Goal: Task Accomplishment & Management: Complete application form

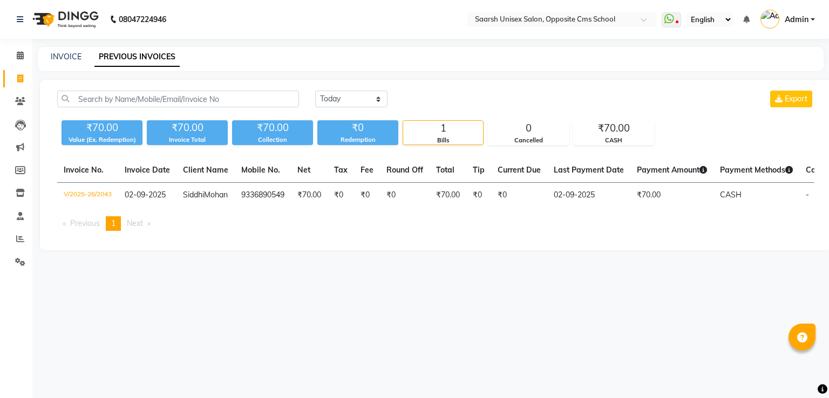
select select "[DATE]"
click at [315, 91] on select "[DATE] [DATE] Custom Range" at bounding box center [351, 99] width 72 height 17
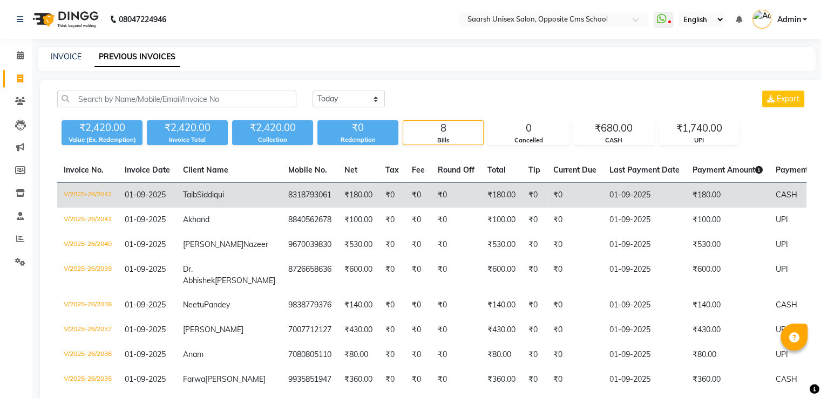
click at [233, 201] on td "Taib Siddiqui" at bounding box center [229, 195] width 105 height 25
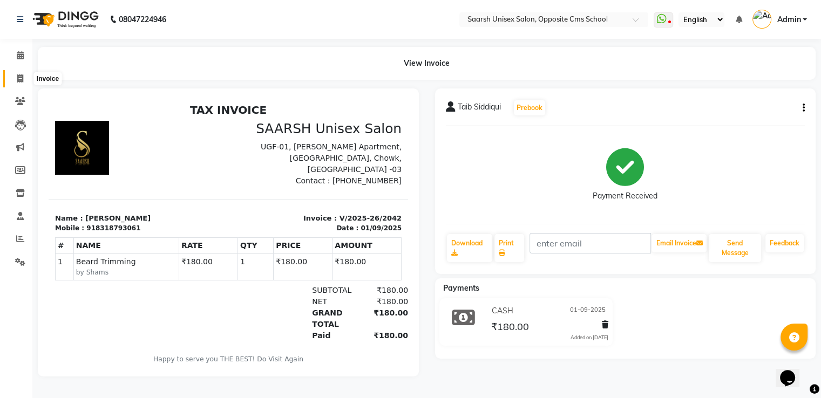
click at [19, 78] on icon at bounding box center [20, 78] width 6 height 8
select select "service"
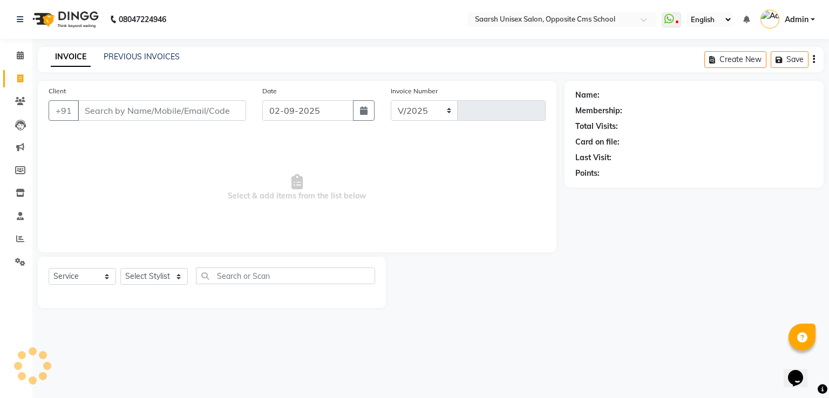
select select "3962"
type input "2044"
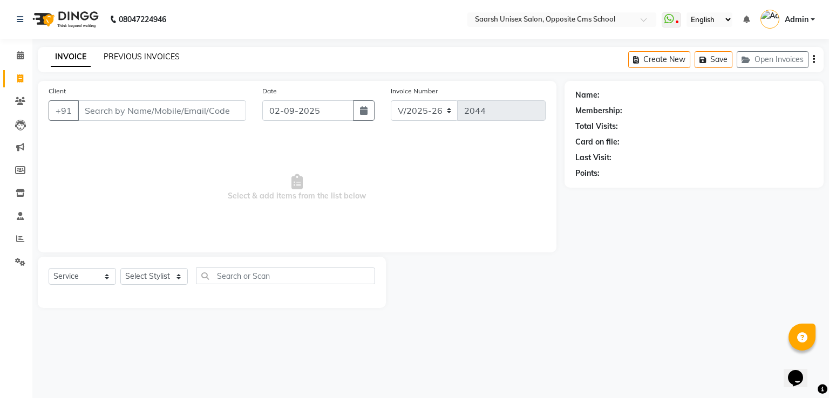
click at [168, 57] on link "PREVIOUS INVOICES" at bounding box center [142, 57] width 76 height 10
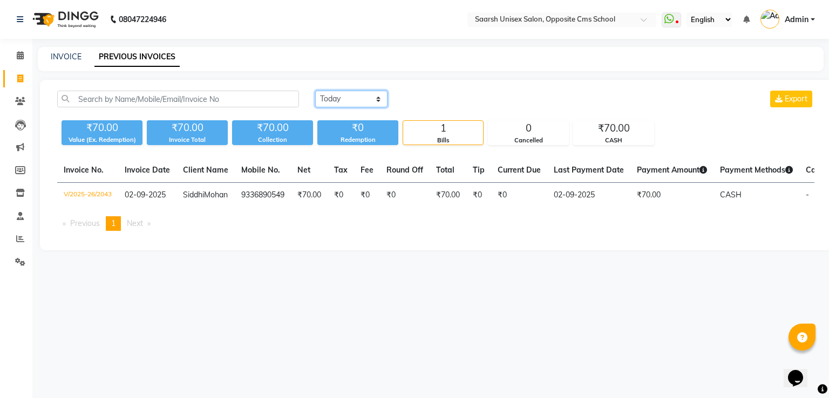
drag, startPoint x: 357, startPoint y: 98, endPoint x: 359, endPoint y: 128, distance: 30.3
click at [359, 128] on div "[DATE] [DATE] Custom Range Export ₹70.00 Value (Ex. Redemption) ₹70.00 Invoice …" at bounding box center [436, 118] width 770 height 55
select select "[DATE]"
click at [315, 91] on select "[DATE] [DATE] Custom Range" at bounding box center [351, 99] width 72 height 17
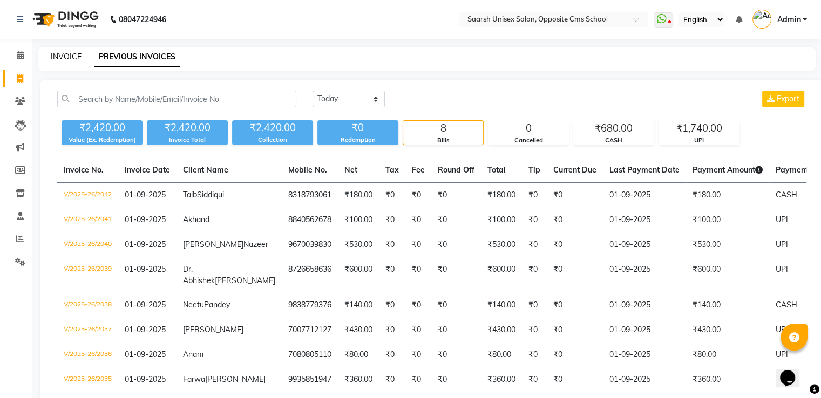
click at [67, 53] on link "INVOICE" at bounding box center [66, 57] width 31 height 10
select select "service"
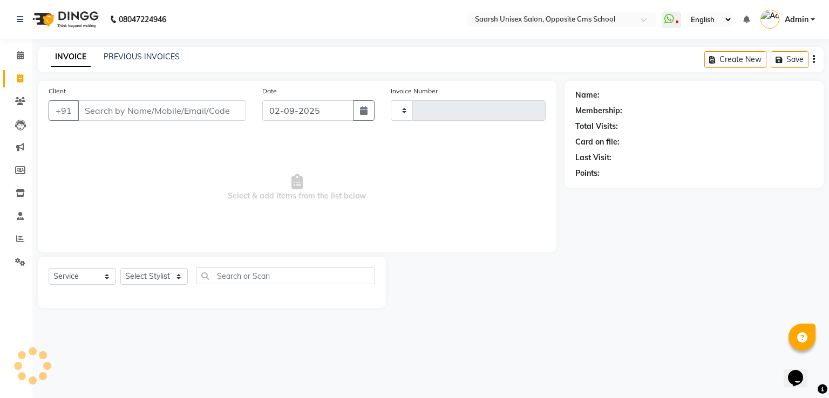
type input "2044"
select select "3962"
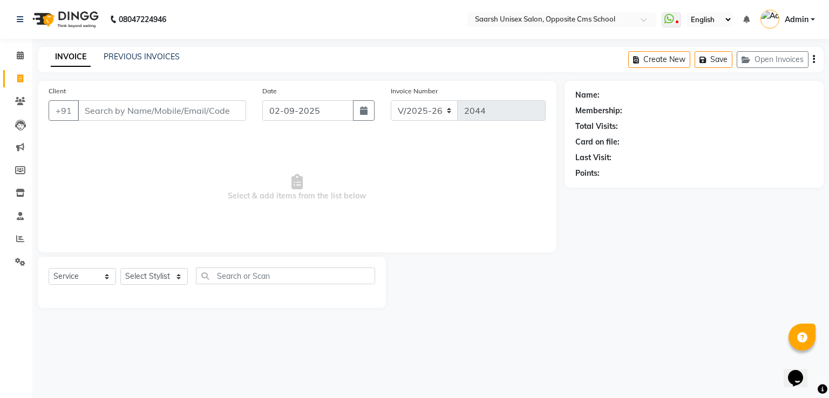
click at [578, 270] on div "Name: Membership: Total Visits: Card on file: Last Visit: Points:" at bounding box center [698, 194] width 267 height 227
click at [140, 276] on select "Select Stylist [PERSON_NAME] Front Desk [PERSON_NAME] [PERSON_NAME] [PERSON_NAM…" at bounding box center [153, 276] width 67 height 17
select select "20644"
click at [120, 269] on select "Select Stylist [PERSON_NAME] Front Desk [PERSON_NAME] [PERSON_NAME] [PERSON_NAM…" at bounding box center [153, 276] width 67 height 17
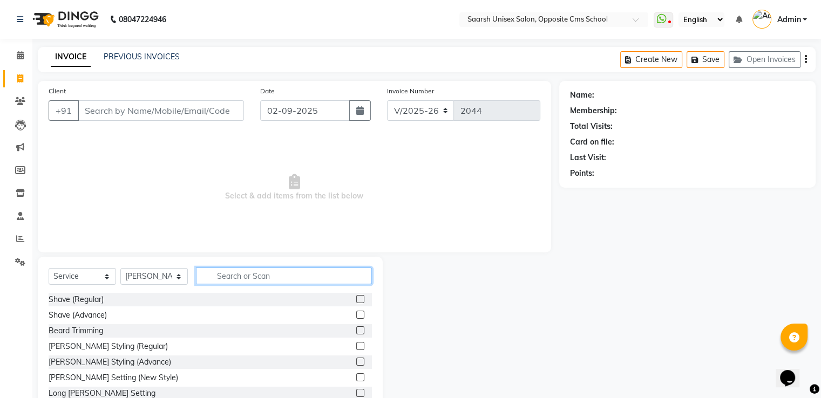
click at [263, 279] on input "text" at bounding box center [284, 276] width 176 height 17
type input "eye"
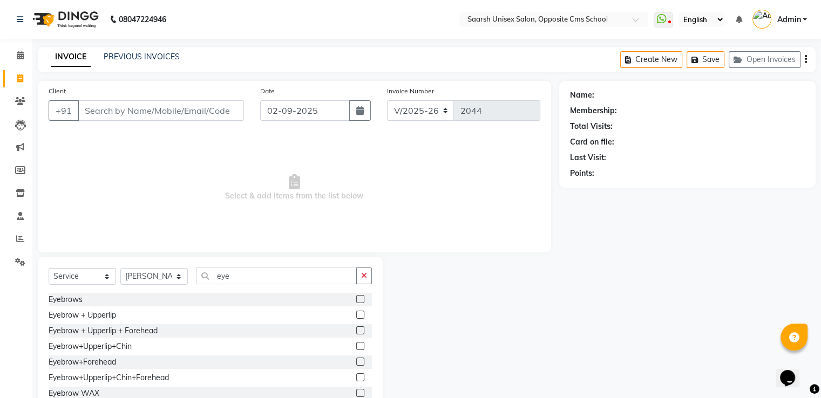
click at [356, 300] on label at bounding box center [360, 299] width 8 height 8
click at [356, 300] on input "checkbox" at bounding box center [359, 299] width 7 height 7
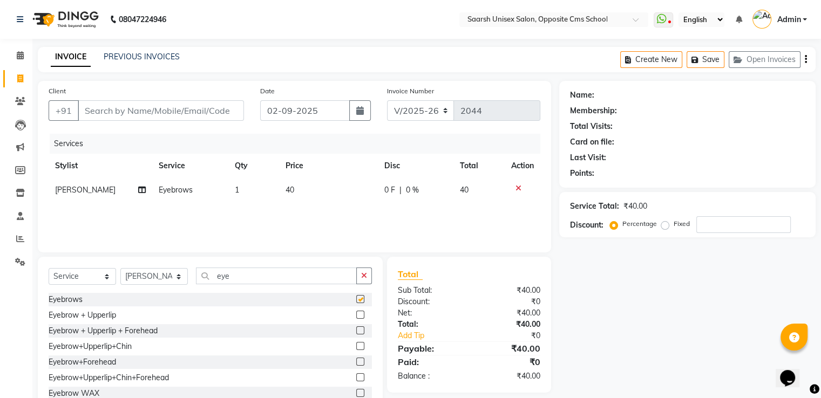
checkbox input "false"
click at [160, 109] on input "Client" at bounding box center [161, 110] width 166 height 21
click at [146, 106] on input "Client" at bounding box center [161, 110] width 166 height 21
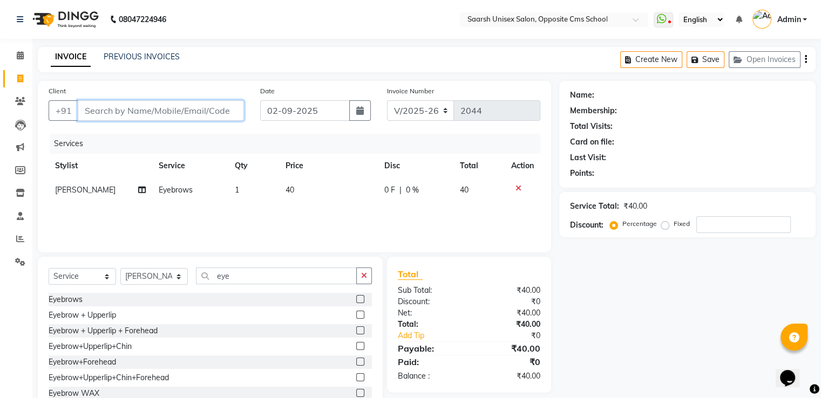
click at [158, 115] on input "Client" at bounding box center [161, 110] width 166 height 21
type input "9"
type input "0"
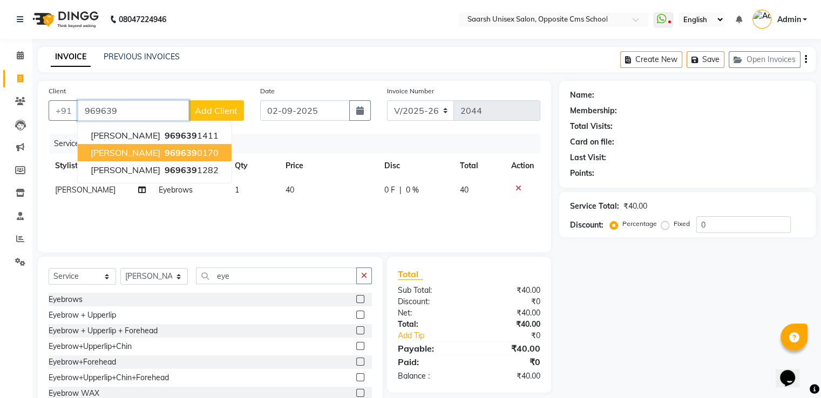
click at [165, 152] on span "969639" at bounding box center [181, 152] width 32 height 11
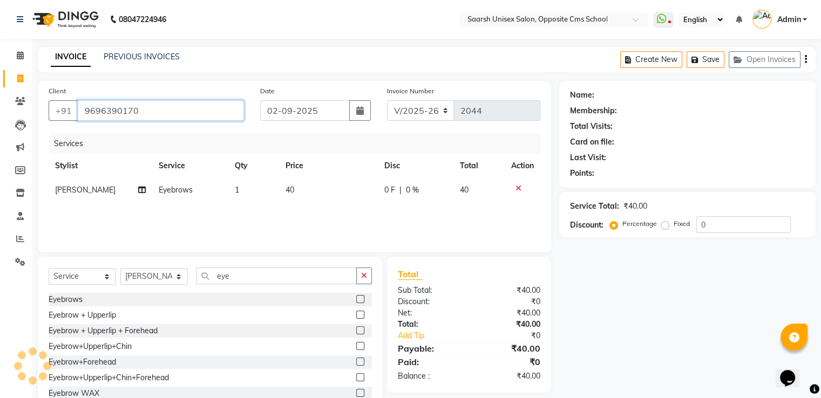
type input "9696390170"
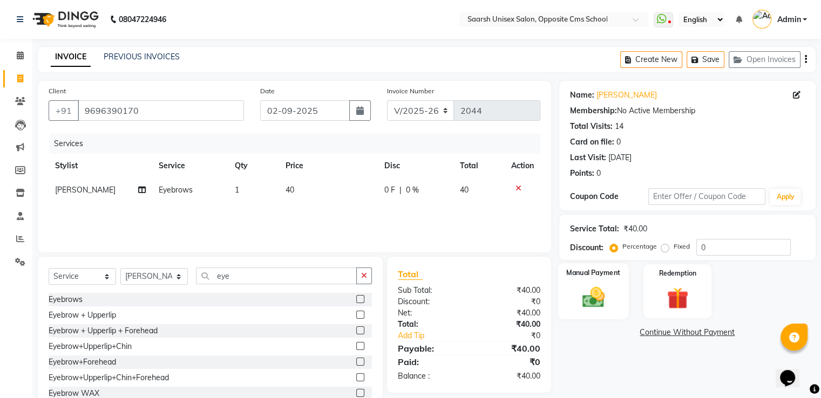
click at [589, 286] on img at bounding box center [593, 298] width 36 height 26
click at [696, 330] on span "CASH" at bounding box center [697, 333] width 23 height 12
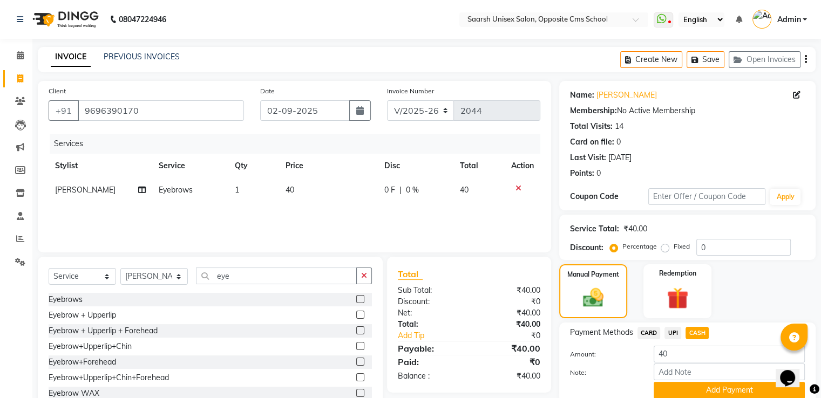
scroll to position [44, 0]
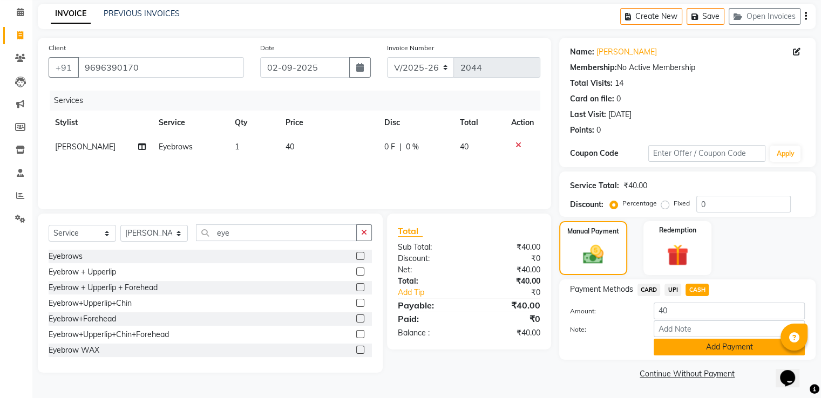
click at [700, 345] on button "Add Payment" at bounding box center [729, 347] width 151 height 17
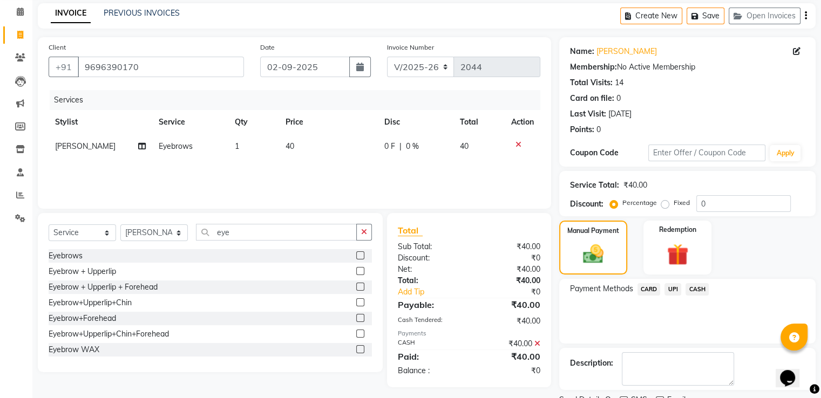
scroll to position [88, 0]
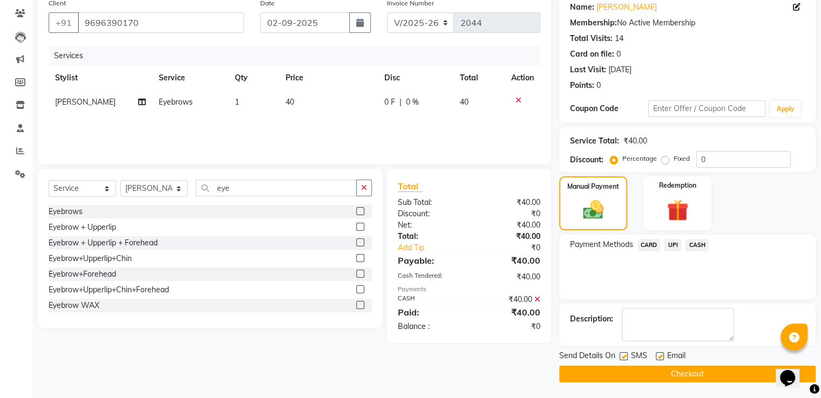
click at [693, 375] on button "Checkout" at bounding box center [687, 374] width 256 height 17
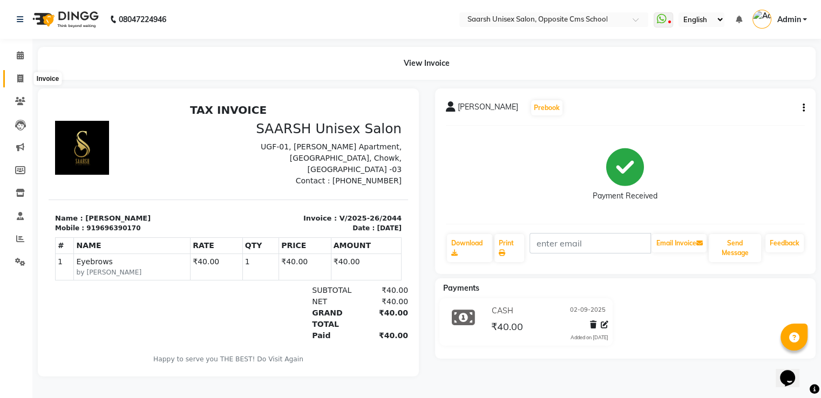
click at [15, 82] on span at bounding box center [20, 79] width 19 height 12
select select "service"
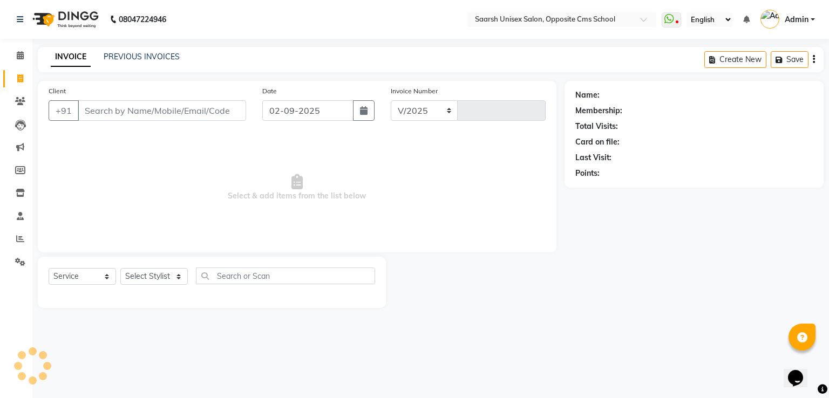
select select "3962"
type input "2045"
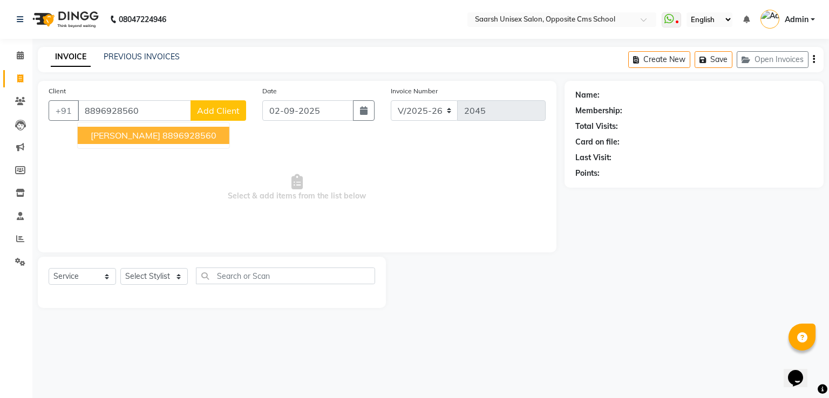
type input "8896928560"
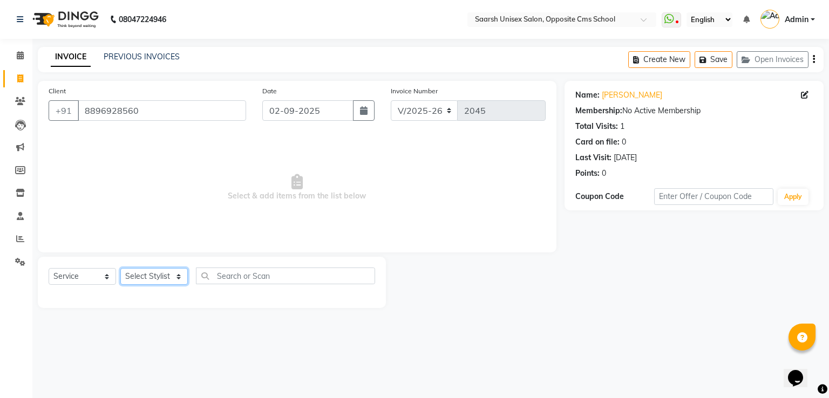
click at [169, 275] on select "Select Stylist [PERSON_NAME] Front Desk [PERSON_NAME] [PERSON_NAME] [PERSON_NAM…" at bounding box center [153, 276] width 67 height 17
select select "89941"
click at [120, 269] on select "Select Stylist [PERSON_NAME] Front Desk [PERSON_NAME] [PERSON_NAME] [PERSON_NAM…" at bounding box center [153, 276] width 67 height 17
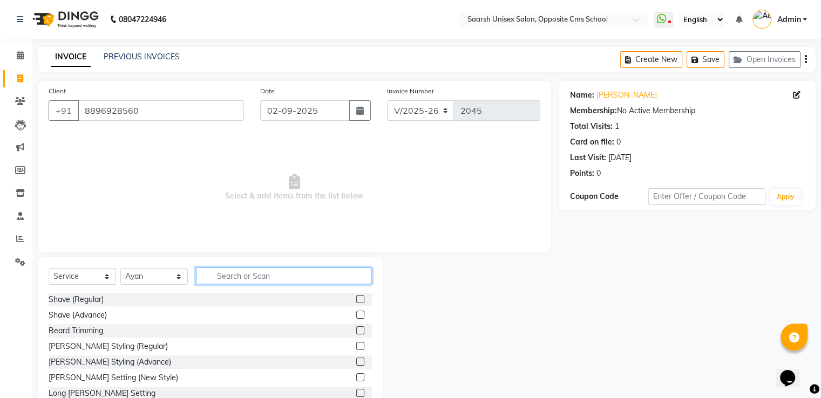
type input "h"
type input "hair cut"
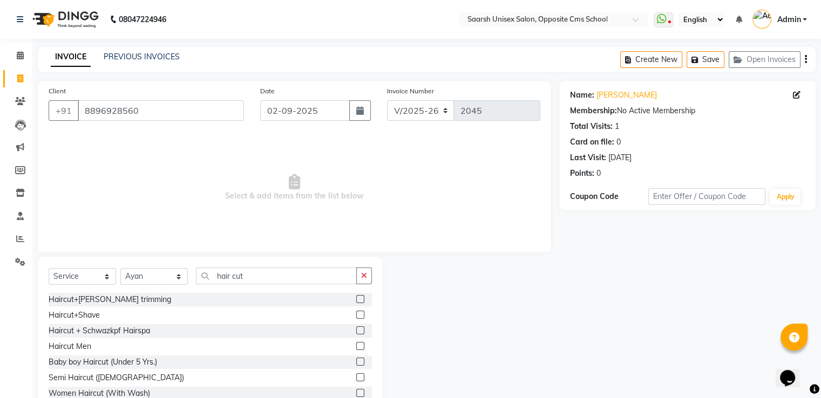
click at [356, 344] on label at bounding box center [360, 346] width 8 height 8
click at [356, 344] on input "checkbox" at bounding box center [359, 346] width 7 height 7
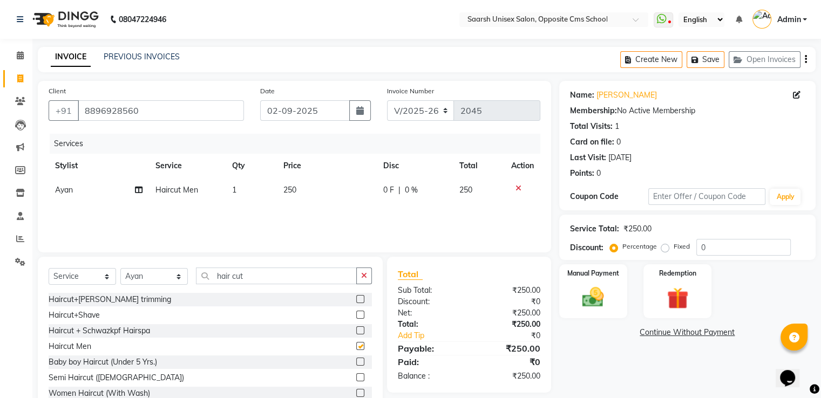
checkbox input "false"
click at [282, 277] on input "hair cut" at bounding box center [276, 276] width 161 height 17
click at [173, 280] on select "Select Stylist [PERSON_NAME] Front Desk [PERSON_NAME] [PERSON_NAME] [PERSON_NAM…" at bounding box center [153, 276] width 67 height 17
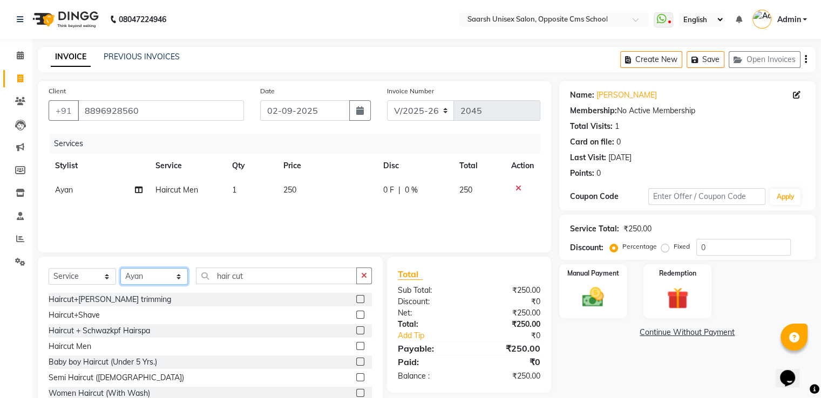
select select "20641"
click at [120, 269] on select "Select Stylist [PERSON_NAME] Front Desk [PERSON_NAME] [PERSON_NAME] [PERSON_NAM…" at bounding box center [153, 276] width 67 height 17
click at [356, 300] on label at bounding box center [360, 299] width 8 height 8
click at [356, 300] on input "checkbox" at bounding box center [359, 299] width 7 height 7
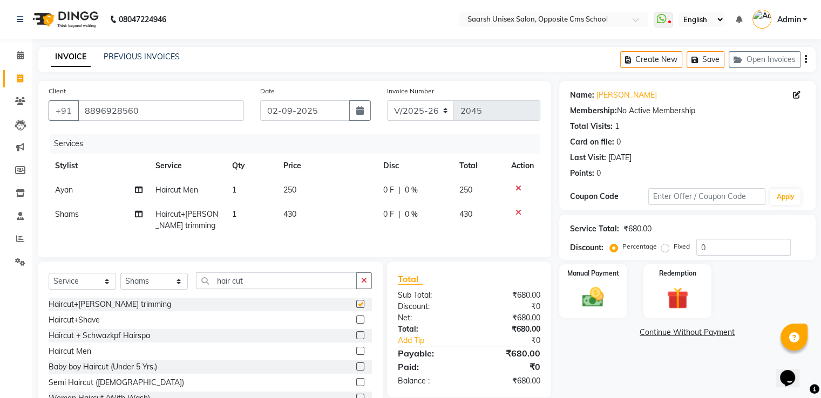
checkbox input "false"
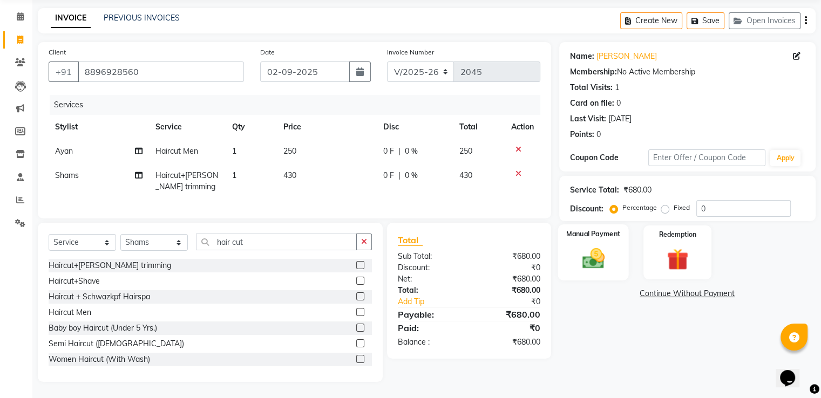
click at [589, 246] on img at bounding box center [593, 259] width 36 height 26
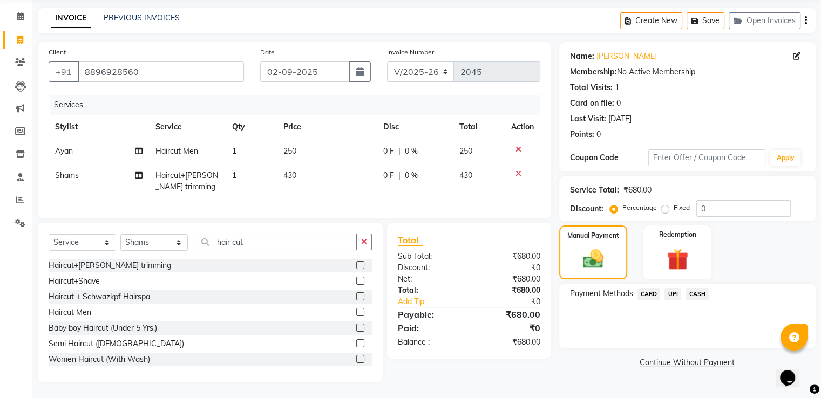
click at [666, 288] on span "UPI" at bounding box center [672, 294] width 17 height 12
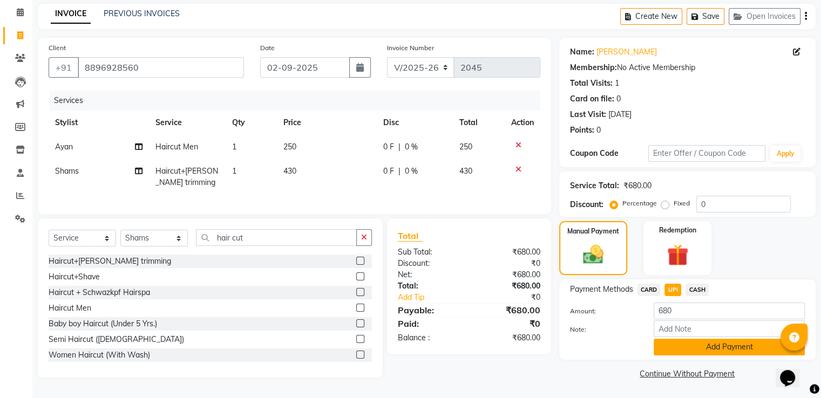
click at [721, 345] on button "Add Payment" at bounding box center [729, 347] width 151 height 17
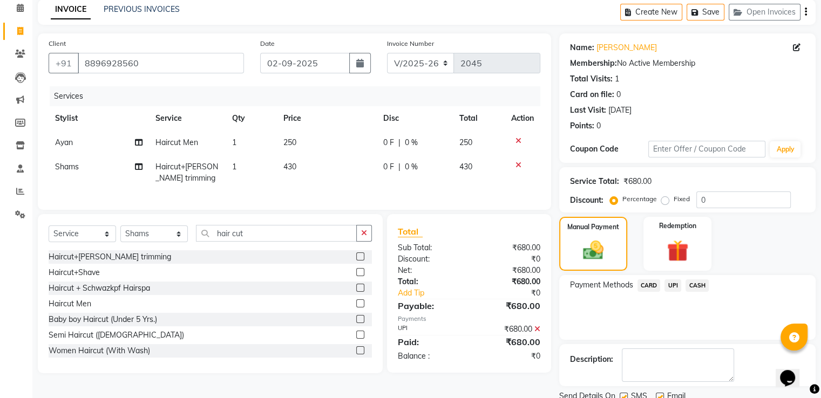
scroll to position [88, 0]
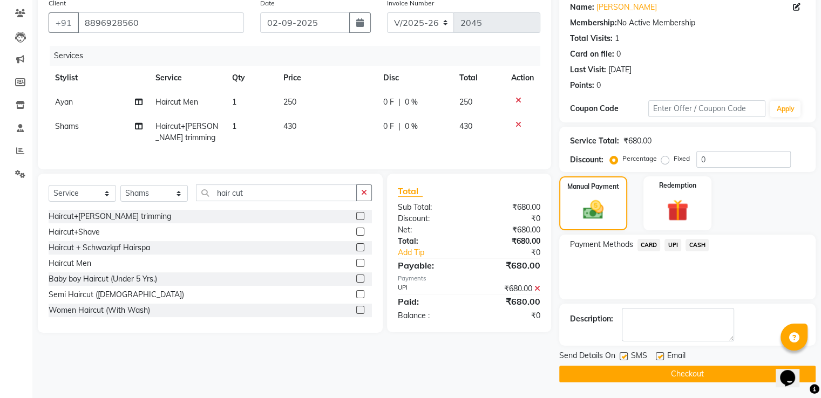
click at [736, 371] on button "Checkout" at bounding box center [687, 374] width 256 height 17
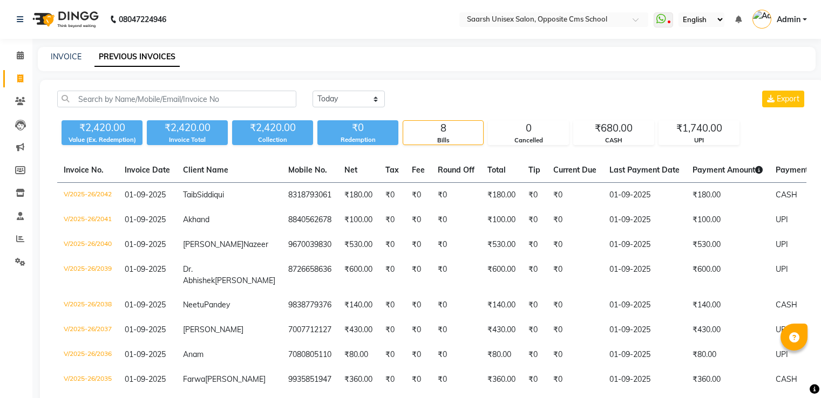
select select "[DATE]"
click at [66, 57] on link "INVOICE" at bounding box center [66, 57] width 31 height 10
select select "service"
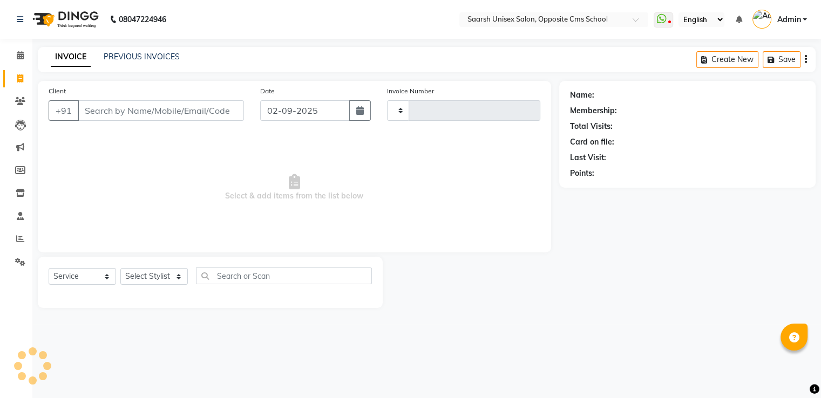
type input "2046"
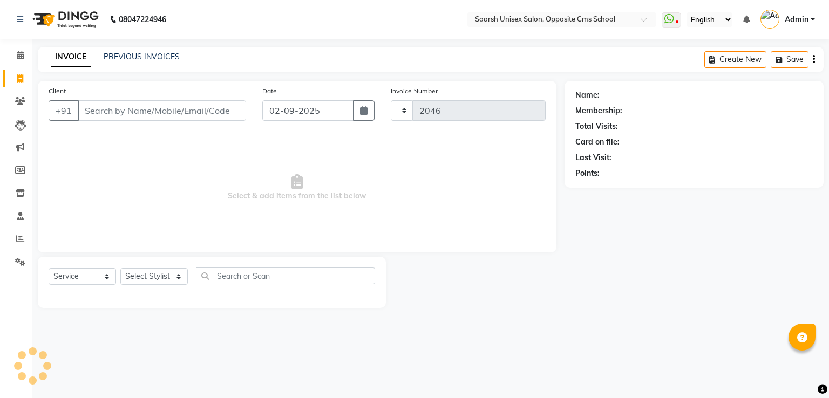
select select "3962"
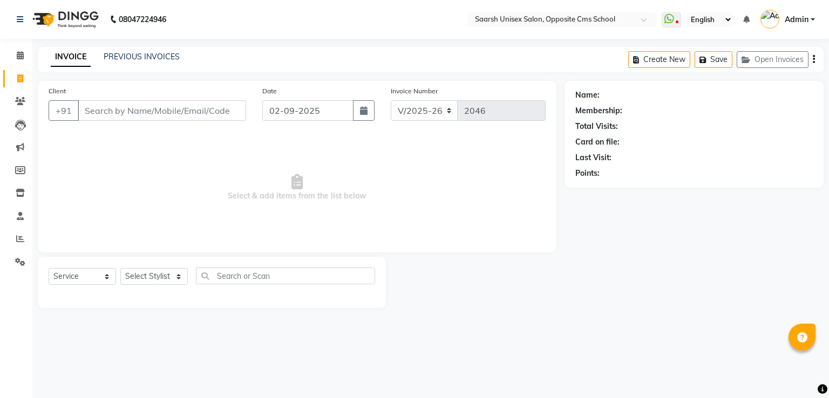
click at [153, 119] on input "Client" at bounding box center [162, 110] width 168 height 21
type input "9819708686"
click at [228, 112] on span "Add Client" at bounding box center [218, 110] width 43 height 11
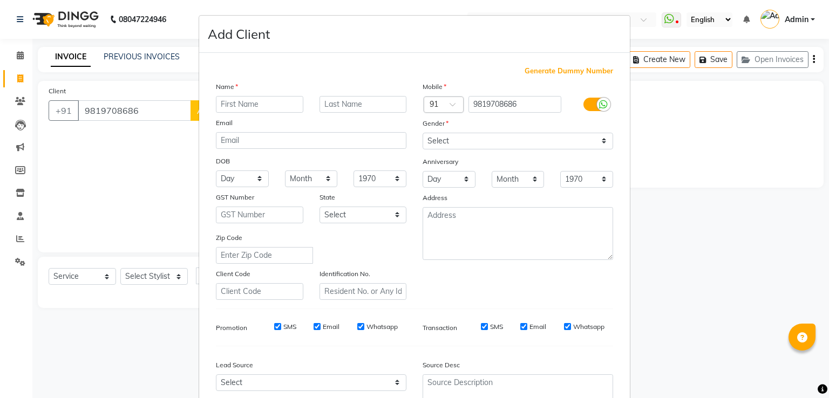
type input "R"
type input "Priya"
type input "Rastogi"
click at [529, 144] on select "Select Male Female Other Prefer Not To Say" at bounding box center [518, 141] width 191 height 17
select select "female"
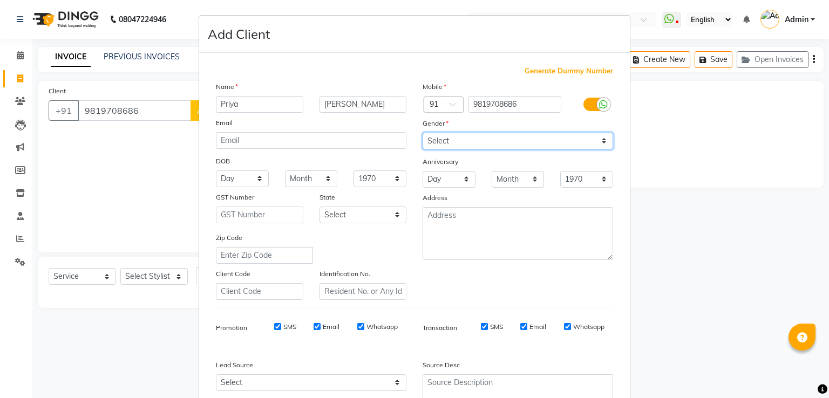
click at [423, 133] on select "Select Male Female Other Prefer Not To Say" at bounding box center [518, 141] width 191 height 17
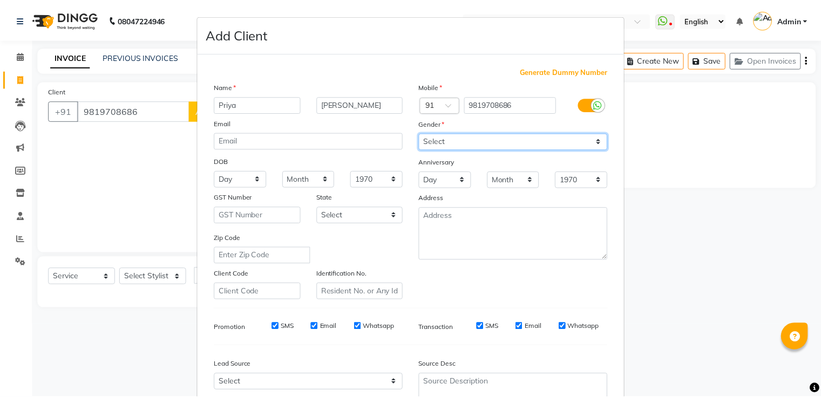
scroll to position [105, 0]
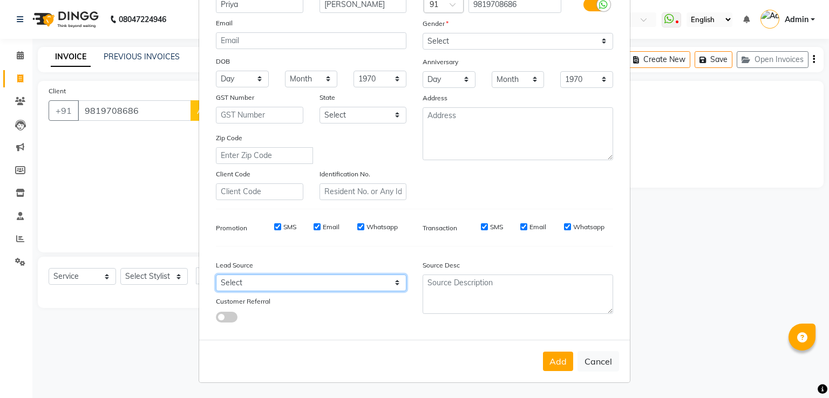
click at [350, 285] on select "Select Walk-in Referral Internet Friend Word of Mouth Advertisement Facebook Ju…" at bounding box center [311, 283] width 191 height 17
select select "28232"
click at [216, 275] on select "Select Walk-in Referral Internet Friend Word of Mouth Advertisement Facebook Ju…" at bounding box center [311, 283] width 191 height 17
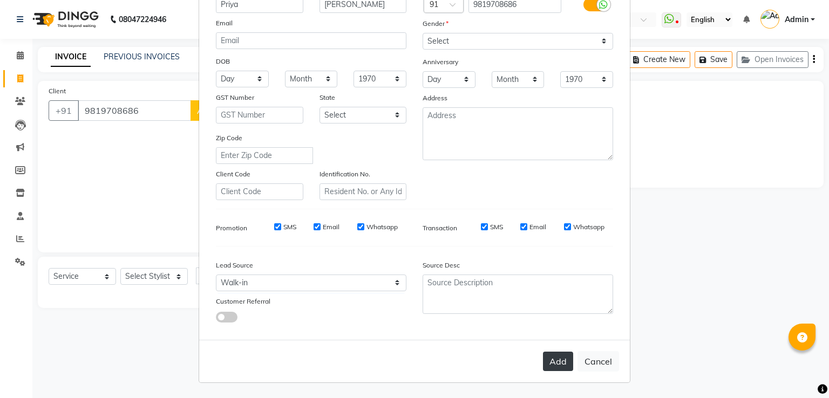
click at [558, 365] on button "Add" at bounding box center [558, 361] width 30 height 19
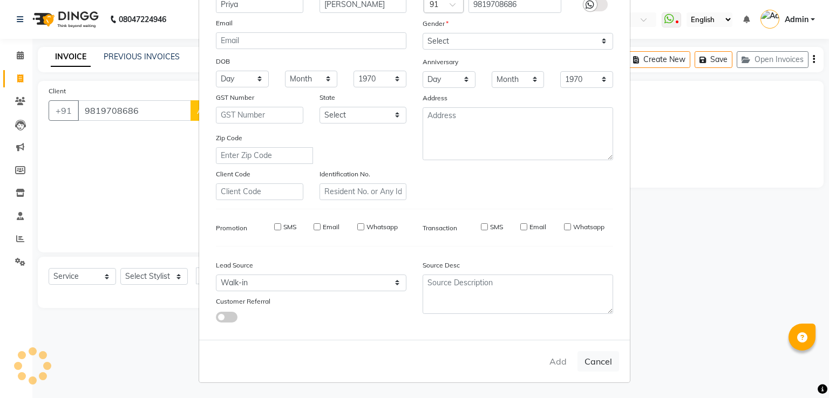
select select
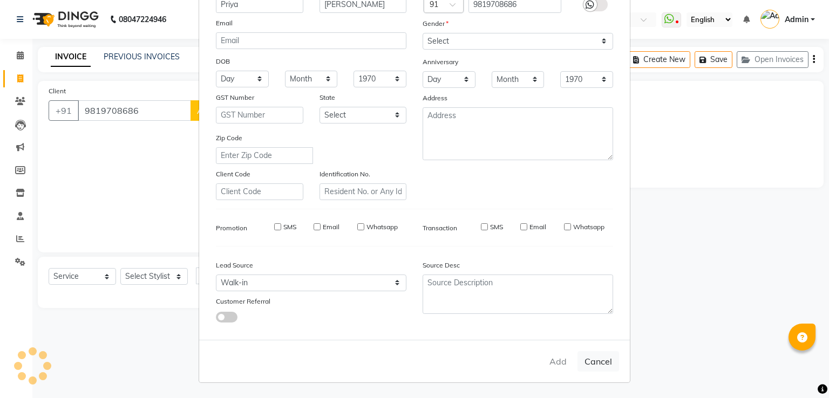
select select
checkbox input "false"
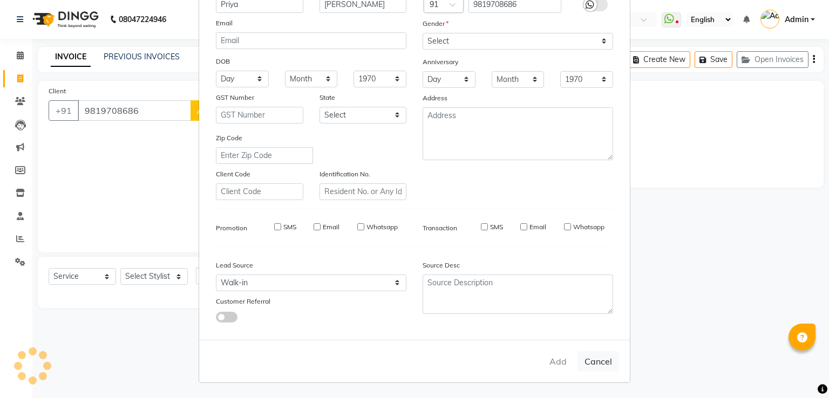
checkbox input "false"
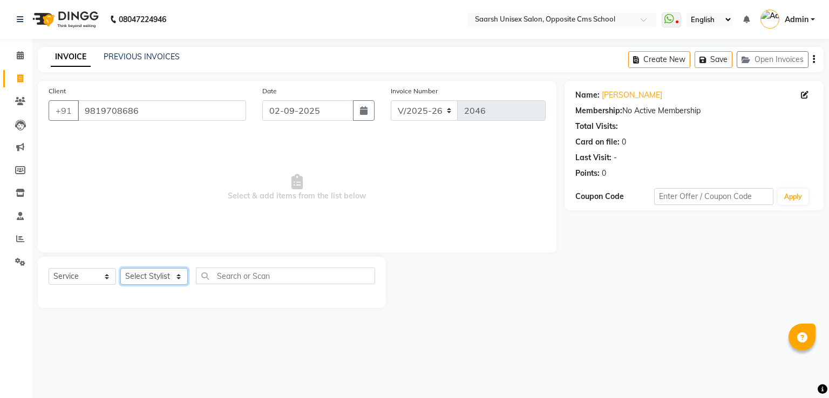
click at [150, 279] on select "Select Stylist [PERSON_NAME] Front Desk [PERSON_NAME] [PERSON_NAME] [PERSON_NAM…" at bounding box center [153, 276] width 67 height 17
select select "20644"
click at [120, 269] on select "Select Stylist [PERSON_NAME] Front Desk [PERSON_NAME] [PERSON_NAME] [PERSON_NAM…" at bounding box center [153, 276] width 67 height 17
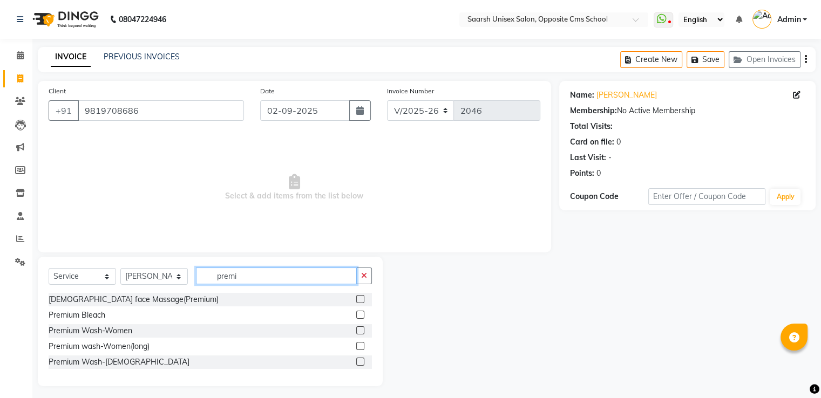
type input "premi"
click at [359, 331] on label at bounding box center [360, 331] width 8 height 8
click at [359, 331] on input "checkbox" at bounding box center [359, 331] width 7 height 7
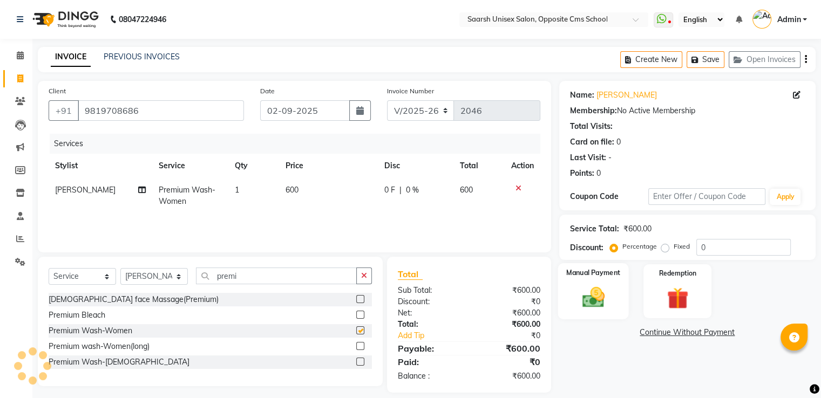
checkbox input "false"
click at [596, 297] on img at bounding box center [593, 298] width 36 height 26
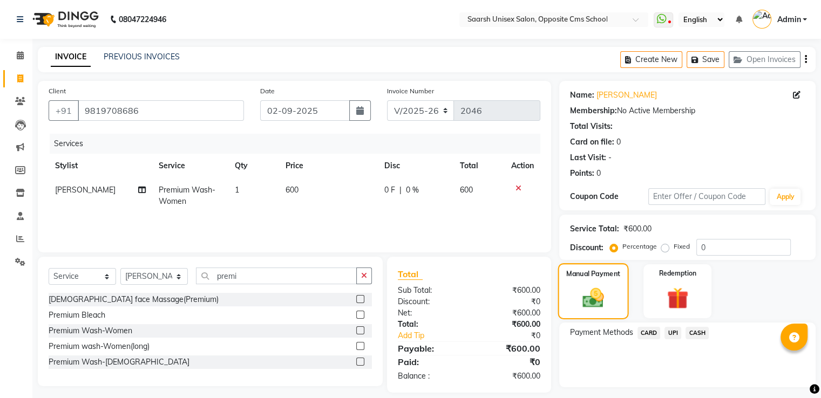
scroll to position [27, 0]
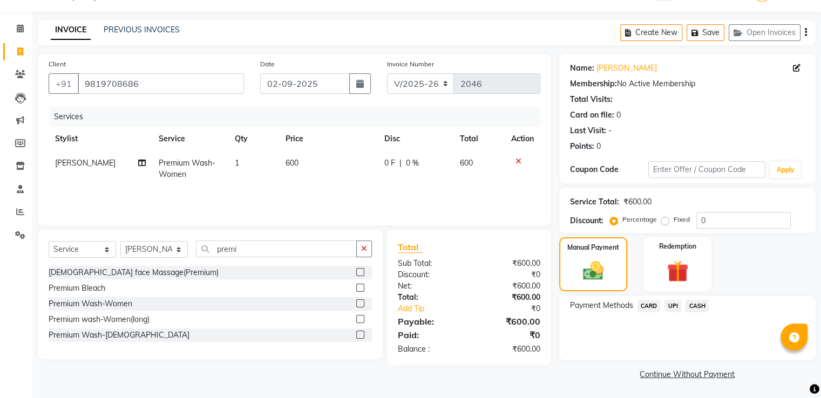
click at [650, 304] on span "CARD" at bounding box center [648, 306] width 23 height 12
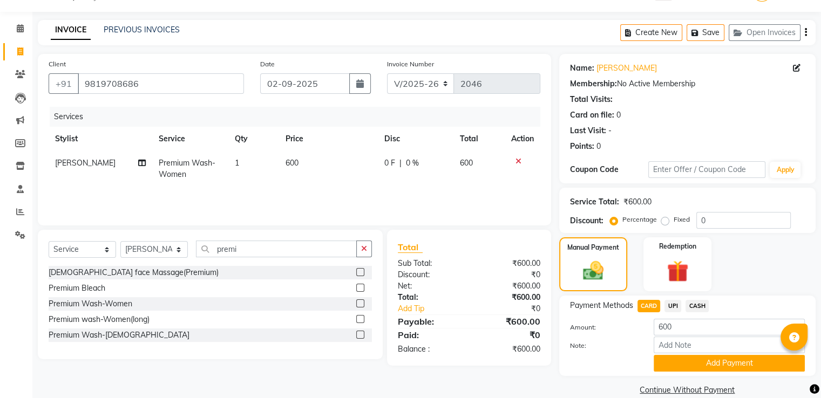
scroll to position [44, 0]
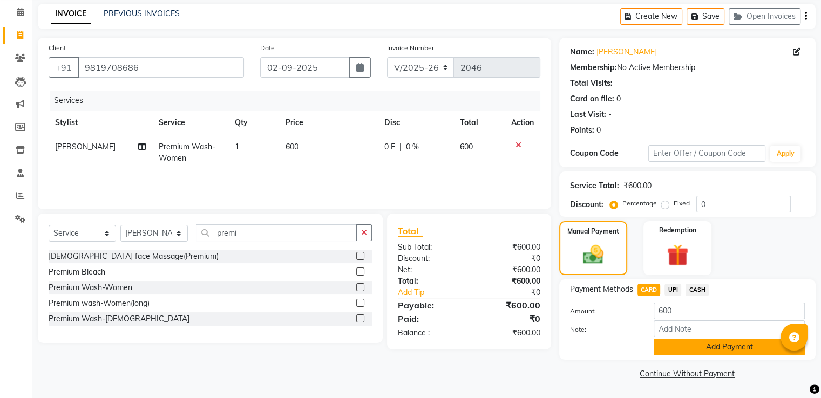
click at [702, 345] on button "Add Payment" at bounding box center [729, 347] width 151 height 17
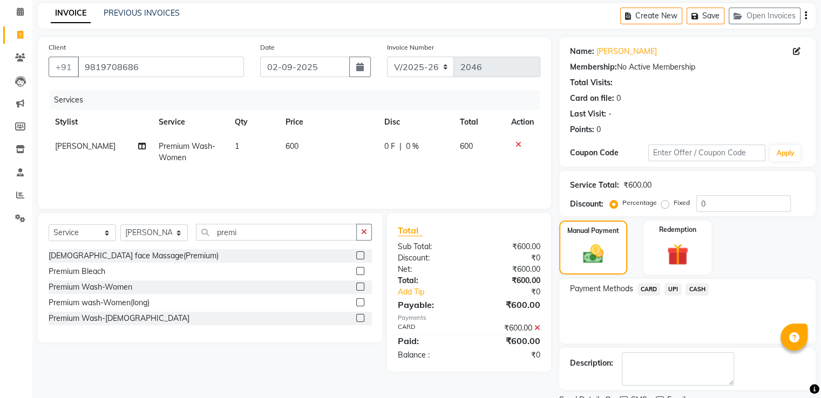
scroll to position [88, 0]
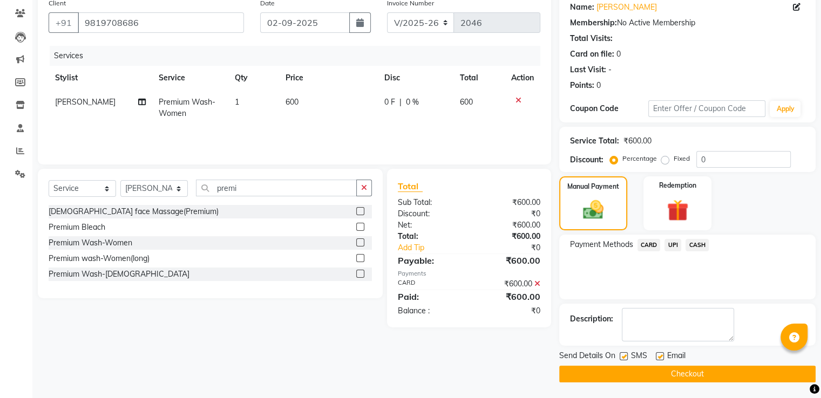
click at [707, 372] on button "Checkout" at bounding box center [687, 374] width 256 height 17
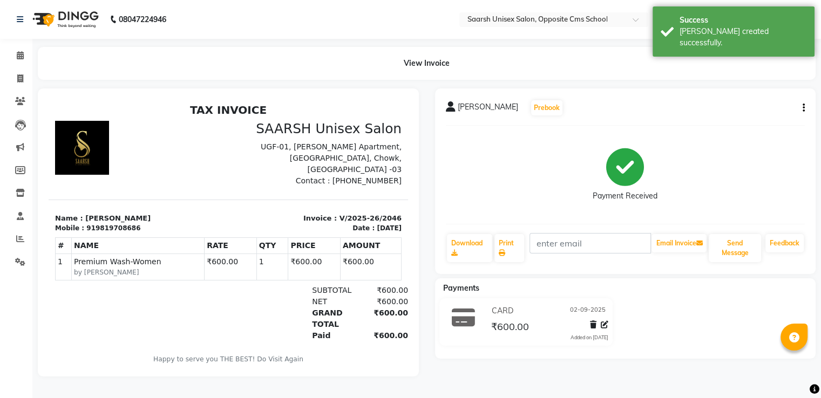
click at [707, 372] on div "Priya Rastogi Prebook Payment Received Download Print Email Invoice Send Messag…" at bounding box center [625, 233] width 397 height 288
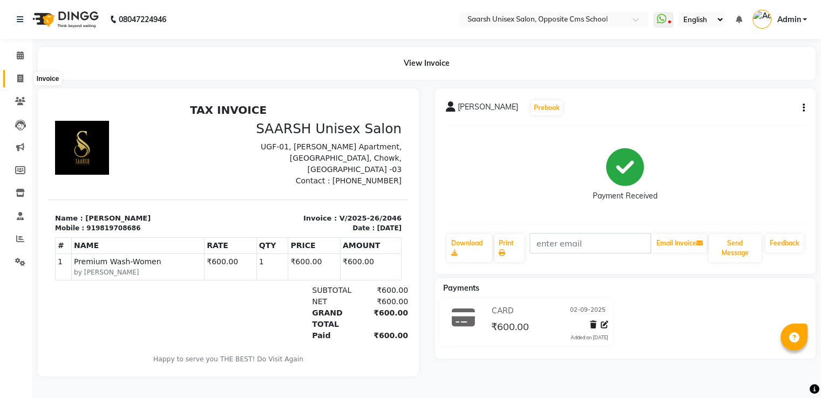
click at [19, 79] on icon at bounding box center [20, 78] width 6 height 8
select select "service"
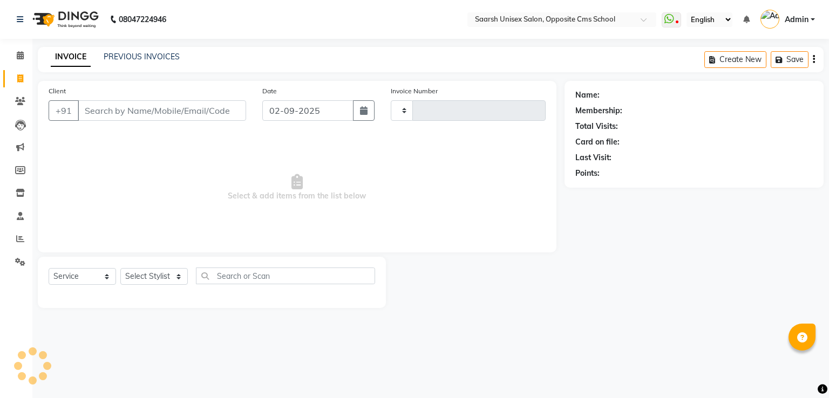
type input "2047"
select select "3962"
click at [175, 56] on link "PREVIOUS INVOICES" at bounding box center [142, 57] width 76 height 10
